Goal: Information Seeking & Learning: Learn about a topic

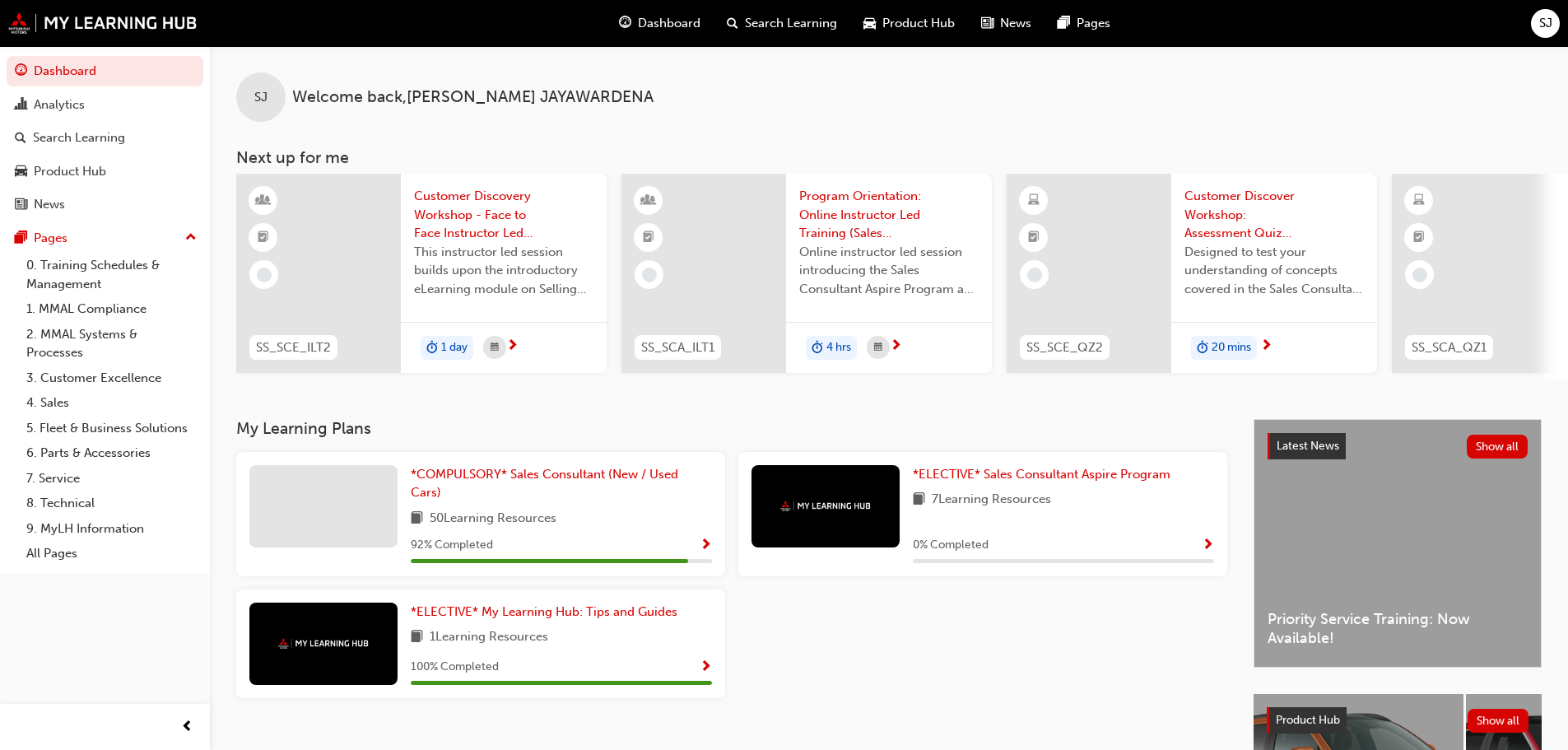
click at [351, 518] on div at bounding box center [323, 506] width 148 height 82
click at [476, 476] on span "*COMPULSORY* Sales Consultant (New / Used Cars)" at bounding box center [544, 483] width 267 height 33
